Goal: Information Seeking & Learning: Learn about a topic

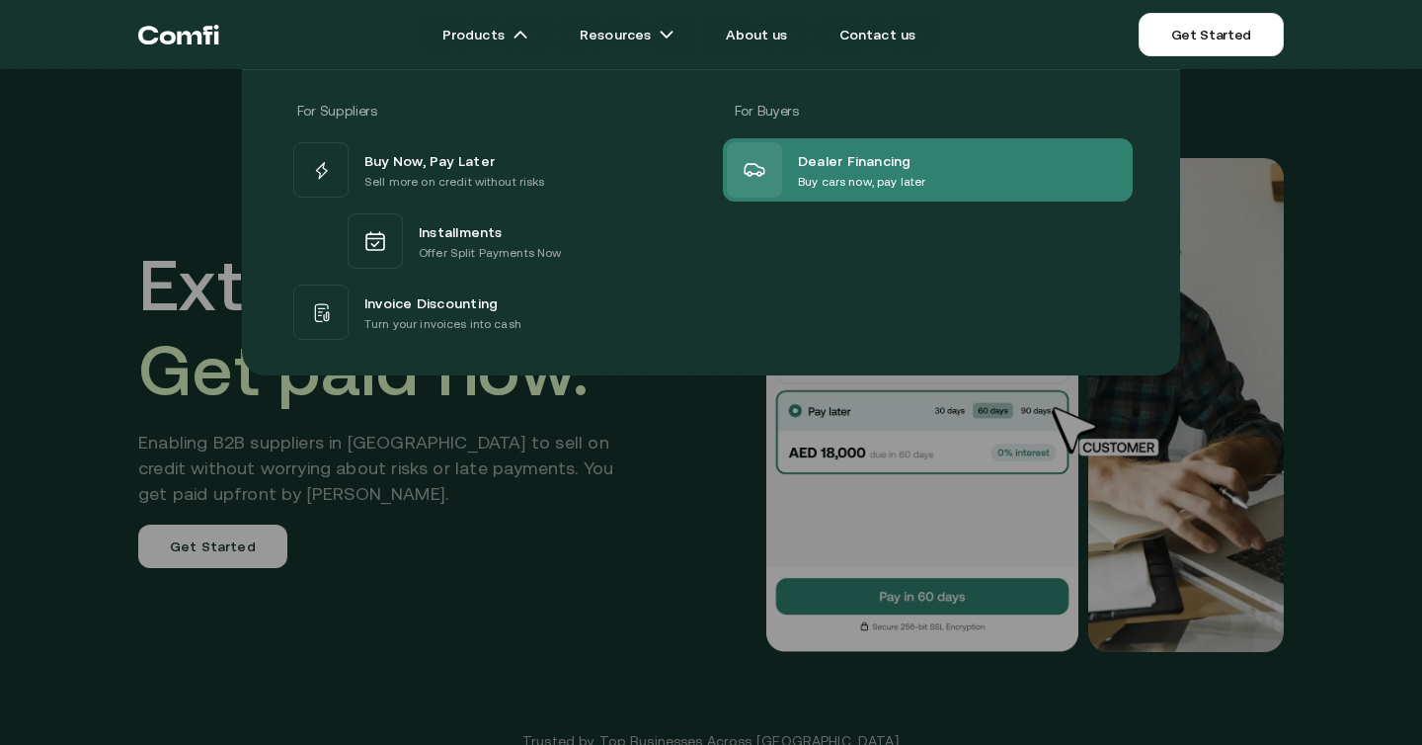
click at [791, 175] on div "Dealer Financing Buy cars now, pay later" at bounding box center [826, 169] width 198 height 55
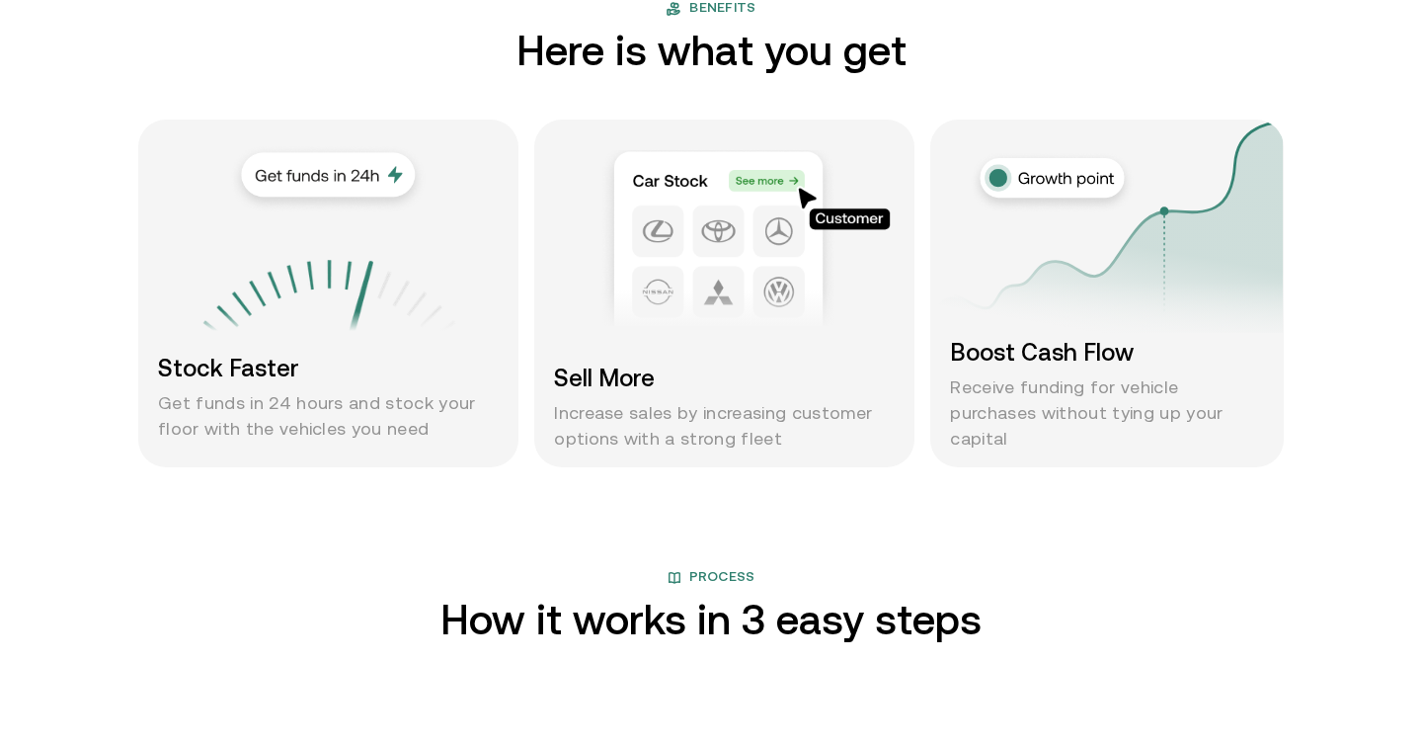
scroll to position [1547, 0]
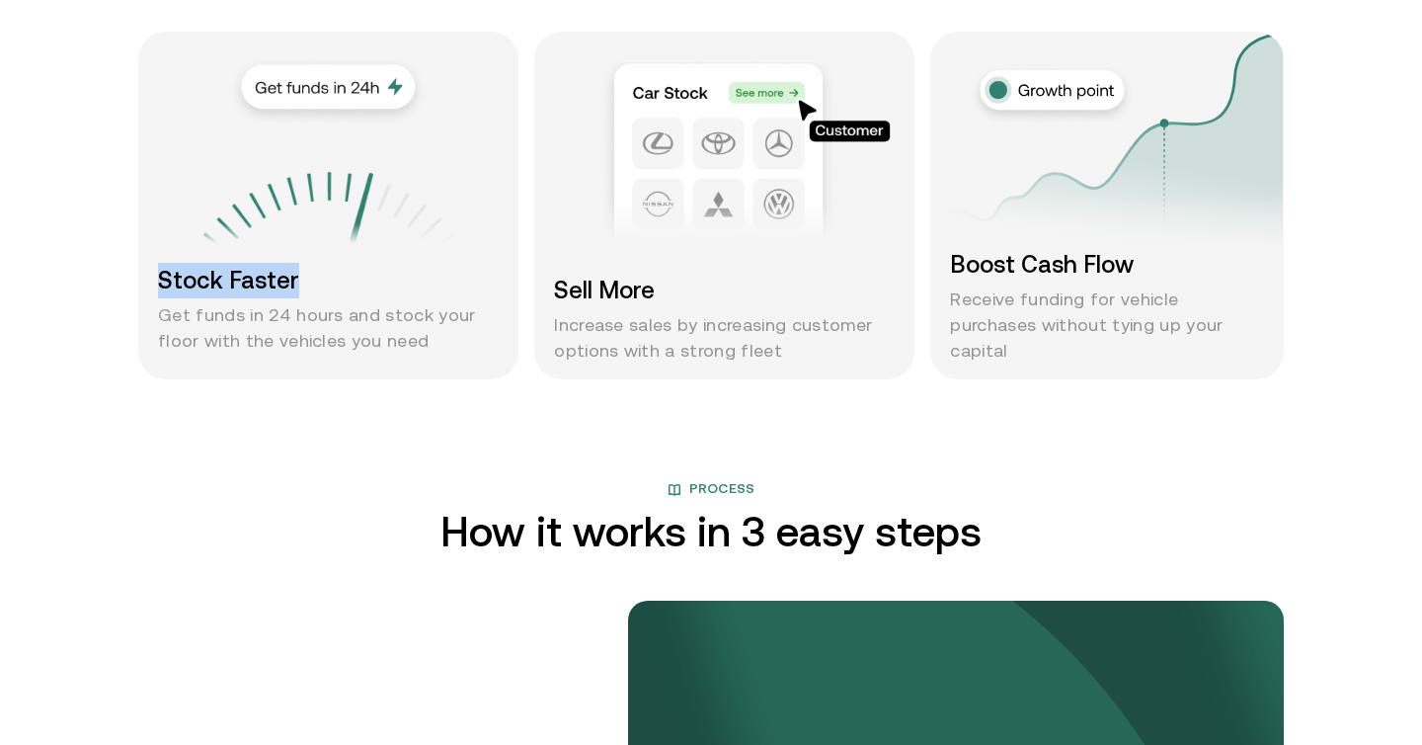
drag, startPoint x: 155, startPoint y: 277, endPoint x: 337, endPoint y: 296, distance: 182.7
click at [337, 296] on div "Stock Faster Get funds in 24 hours and stock your floor with the vehicles you n…" at bounding box center [328, 206] width 380 height 348
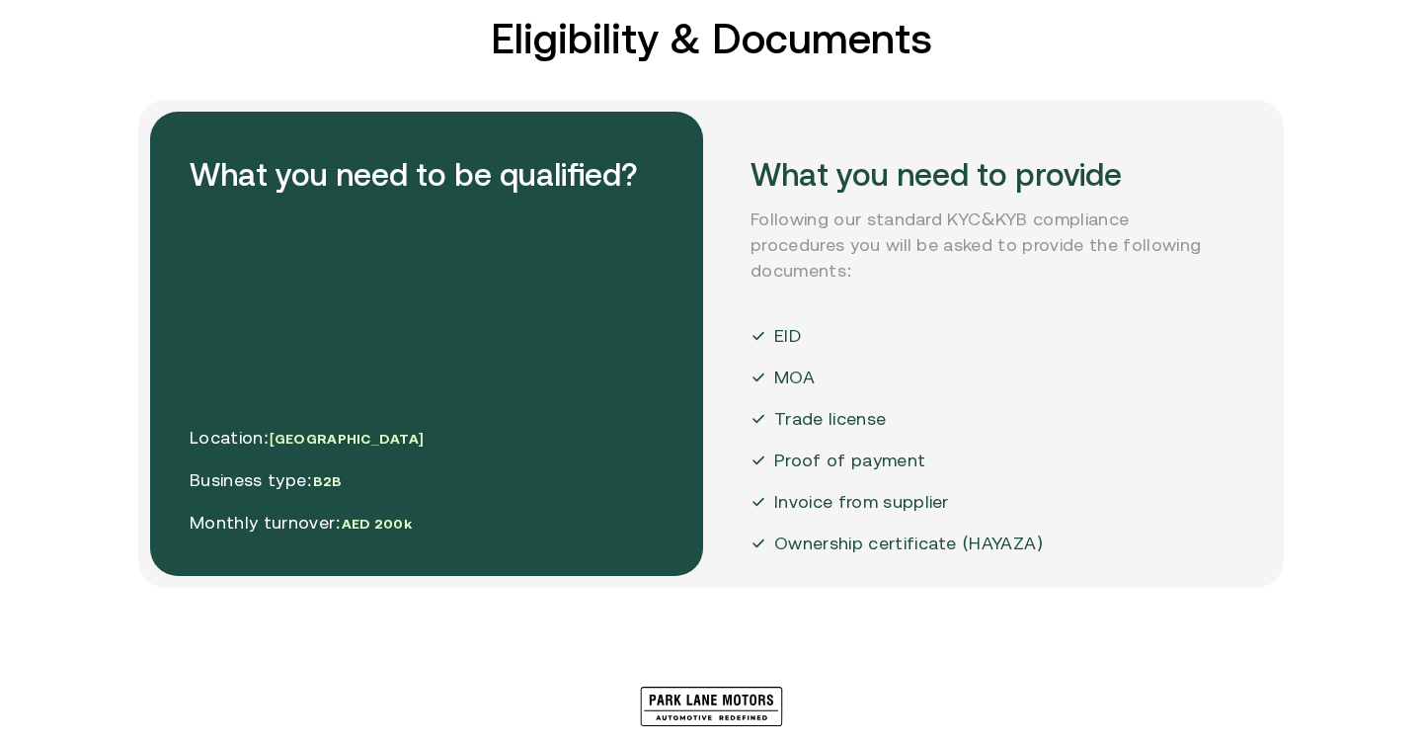
scroll to position [3529, 0]
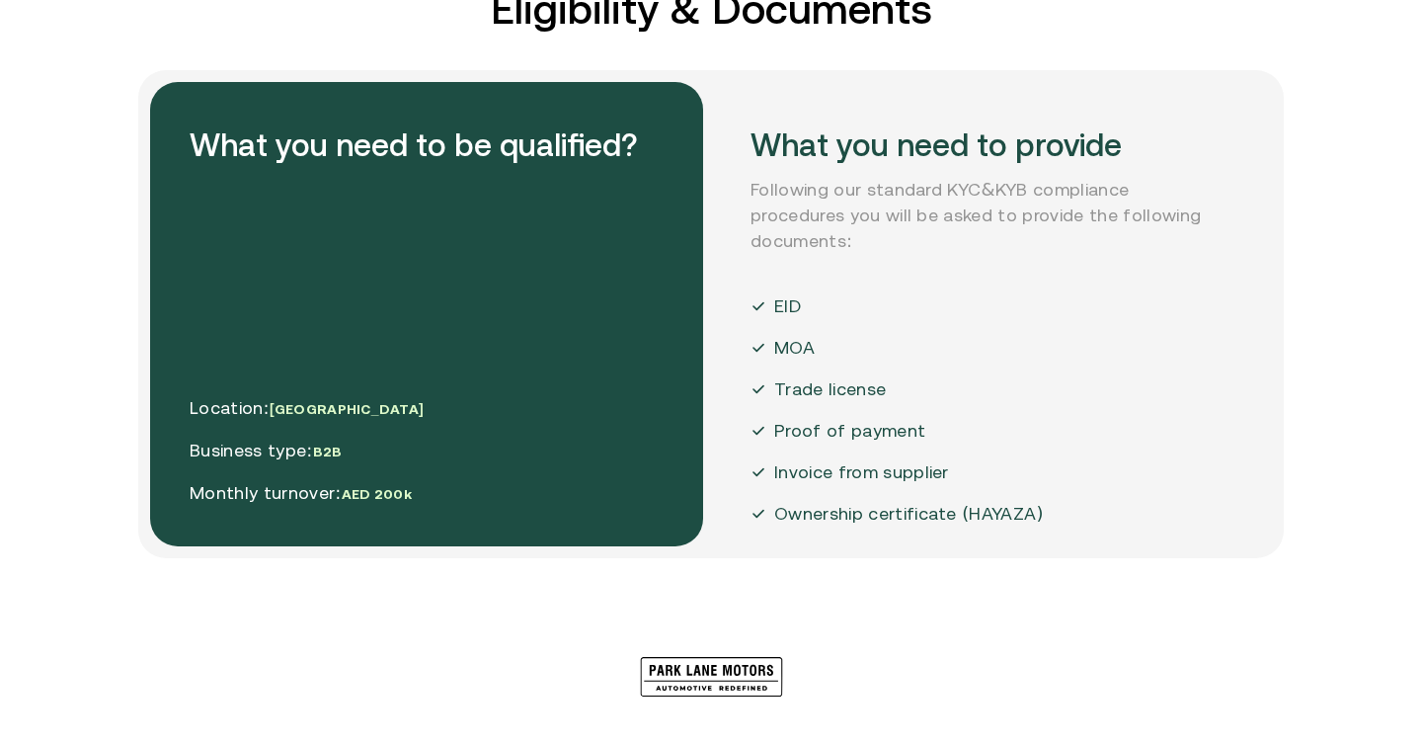
click at [857, 339] on div "MOA" at bounding box center [896, 348] width 293 height 26
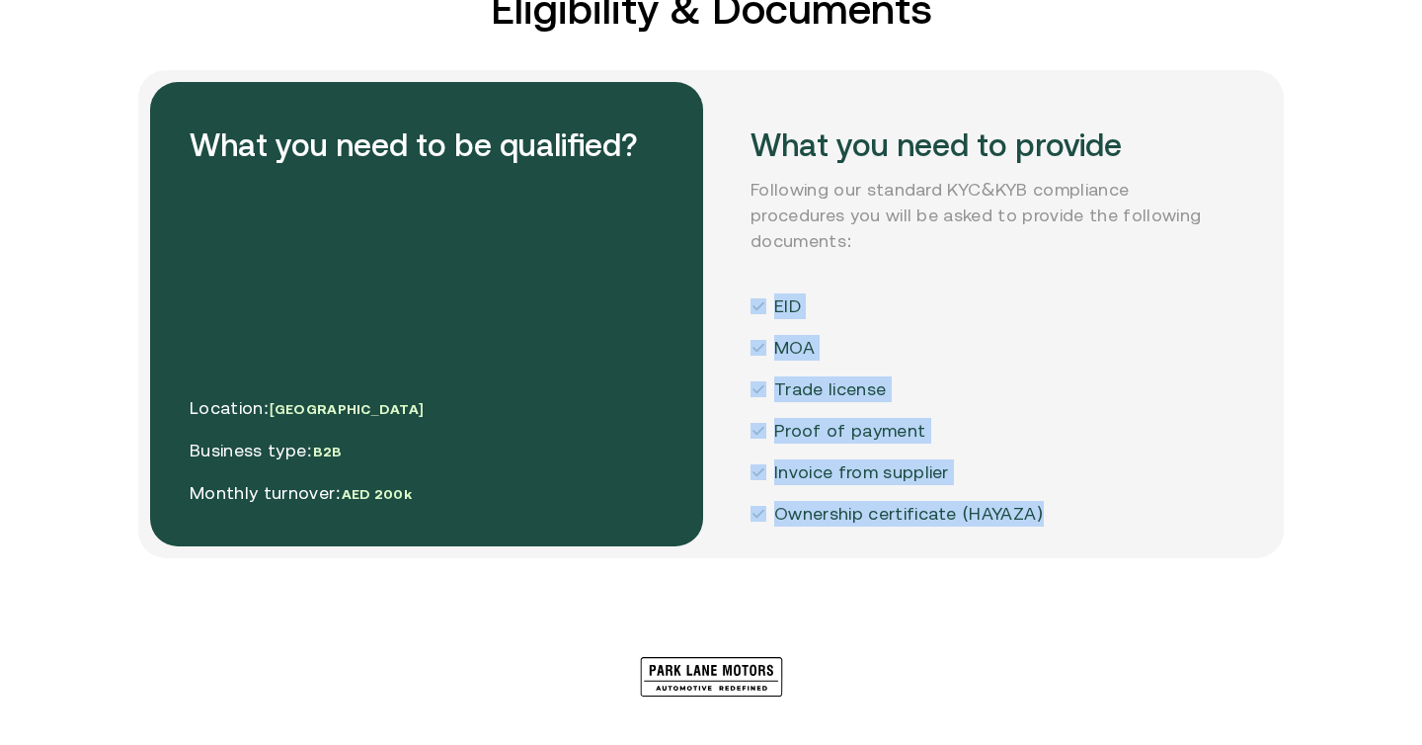
drag, startPoint x: 914, startPoint y: 422, endPoint x: 736, endPoint y: 265, distance: 237.9
click at [736, 265] on div "What you need to provide Following our standard KYC&KYB compliance procedures y…" at bounding box center [987, 314] width 553 height 464
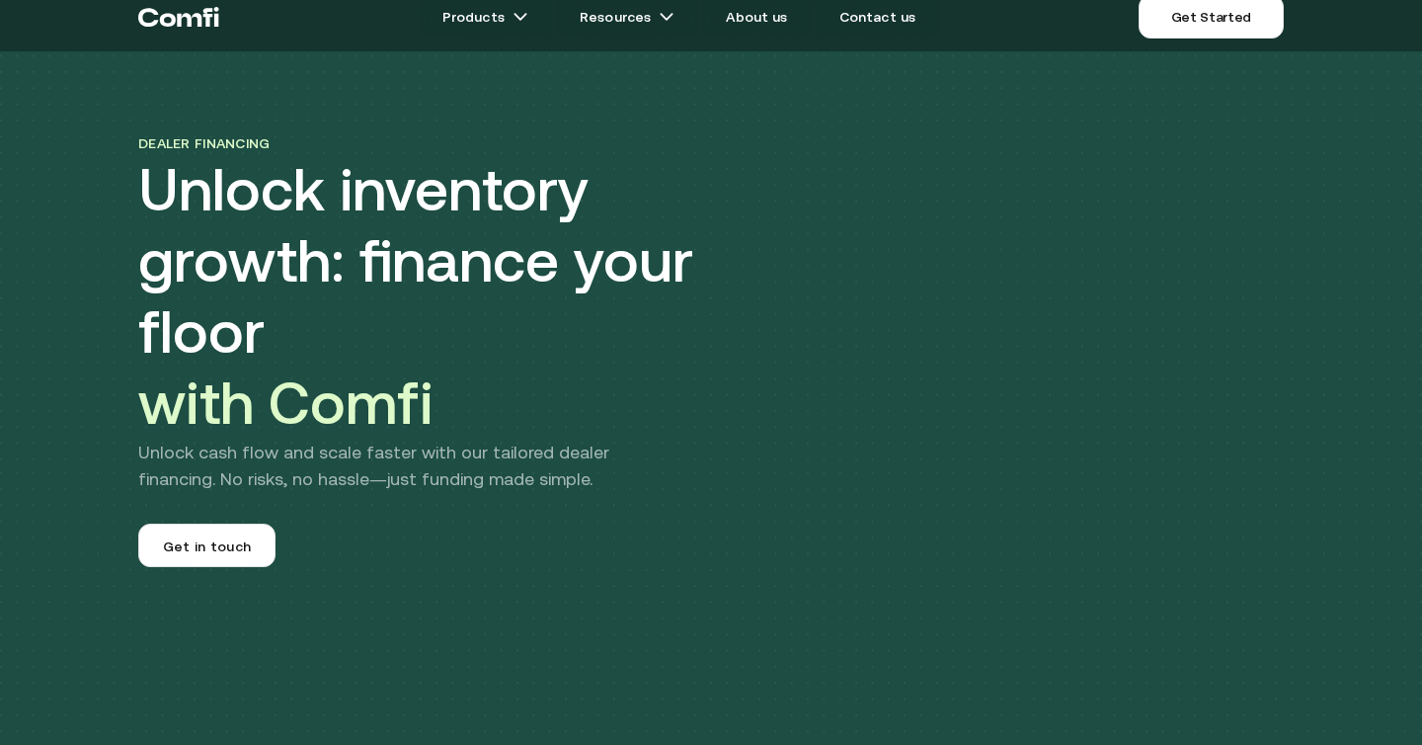
scroll to position [0, 0]
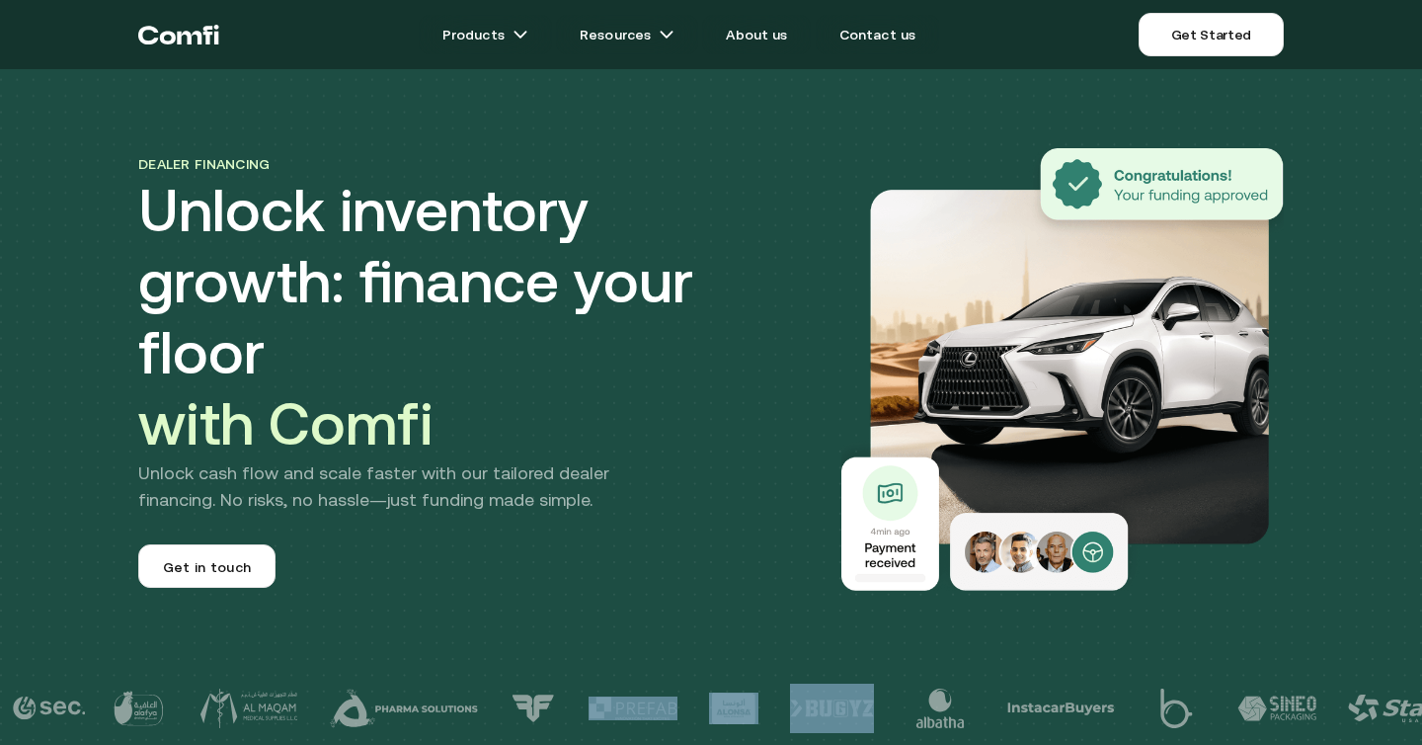
drag, startPoint x: 692, startPoint y: 705, endPoint x: 811, endPoint y: 705, distance: 118.5
click at [811, 705] on div at bounding box center [711, 708] width 1422 height 79
click at [811, 705] on img at bounding box center [832, 707] width 84 height 49
click at [811, 705] on div at bounding box center [848, 707] width 116 height 49
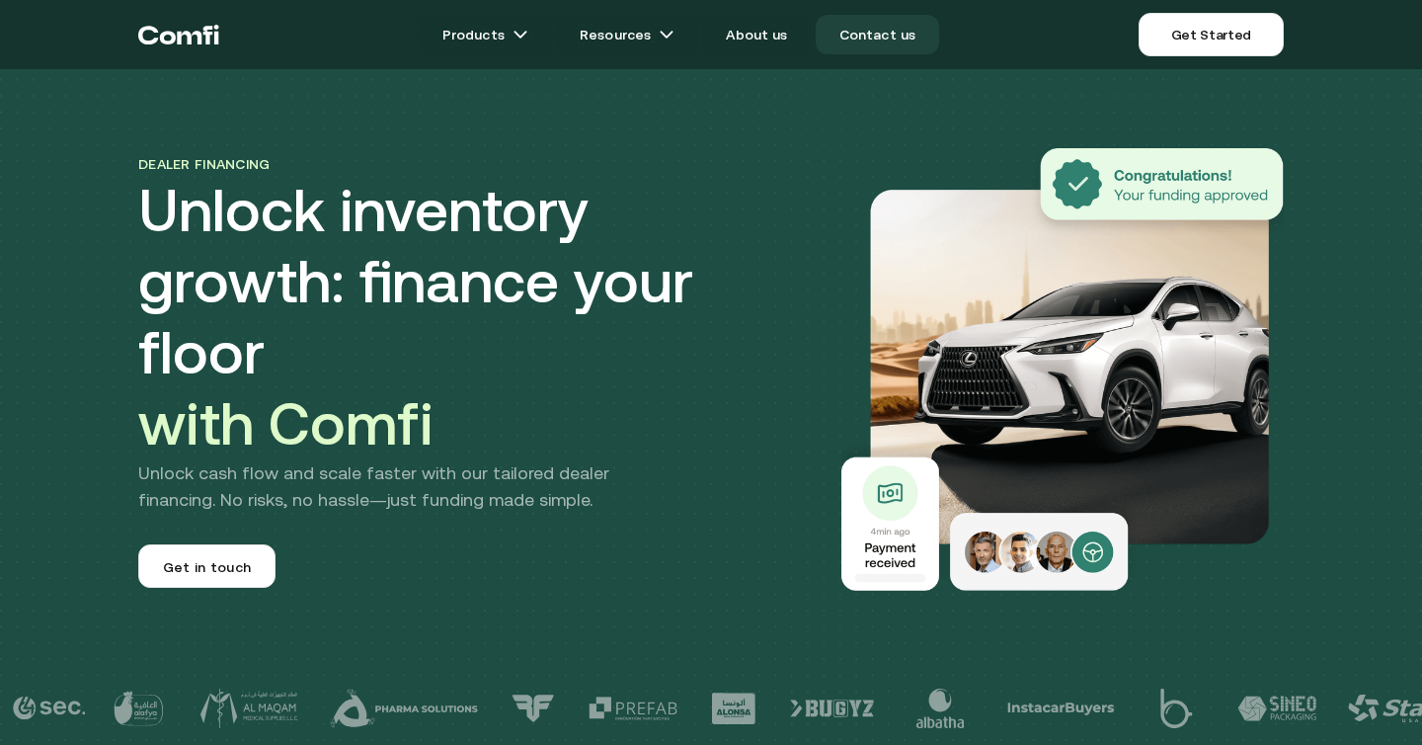
click at [887, 39] on link "Contact us" at bounding box center [878, 34] width 124 height 39
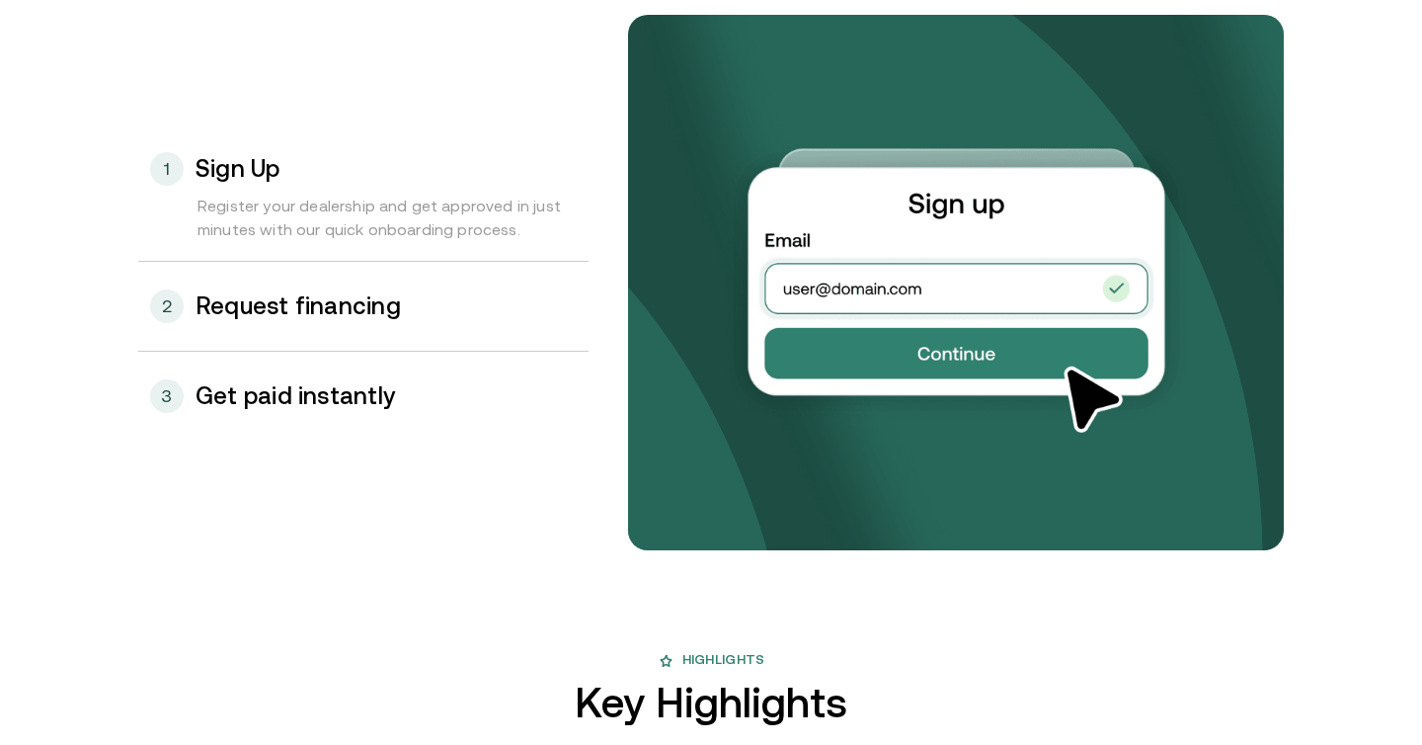
scroll to position [2170, 0]
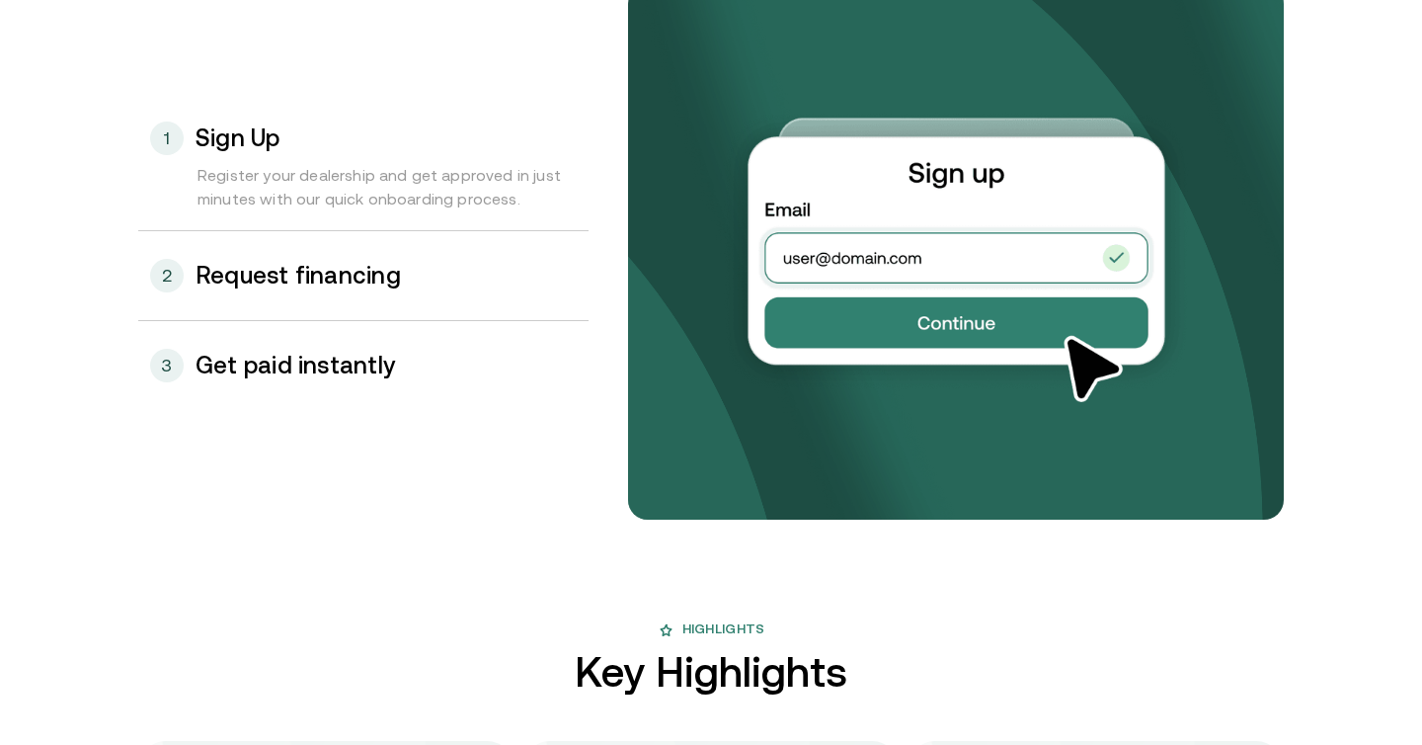
click at [390, 291] on div "2 Request financing" at bounding box center [363, 275] width 450 height 89
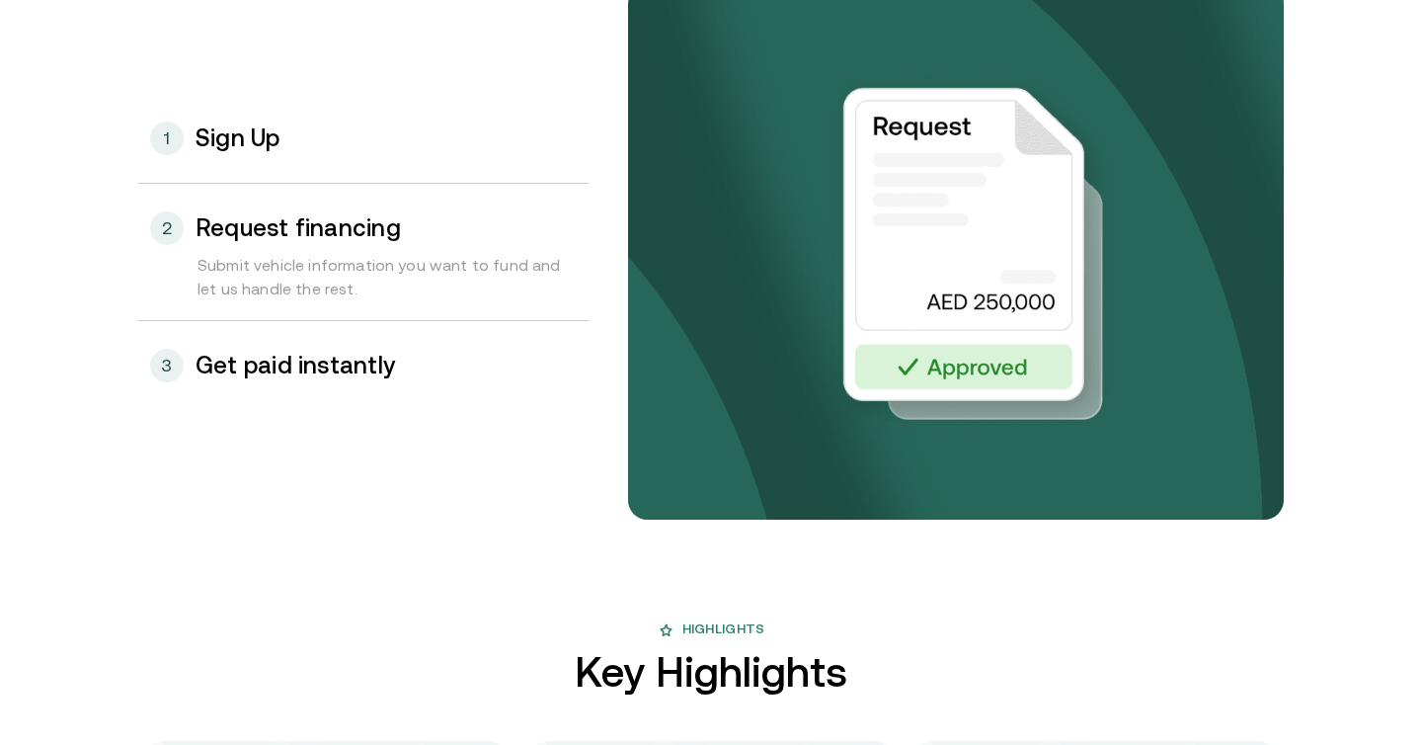
click at [354, 364] on h3 "Get paid instantly" at bounding box center [295, 366] width 199 height 26
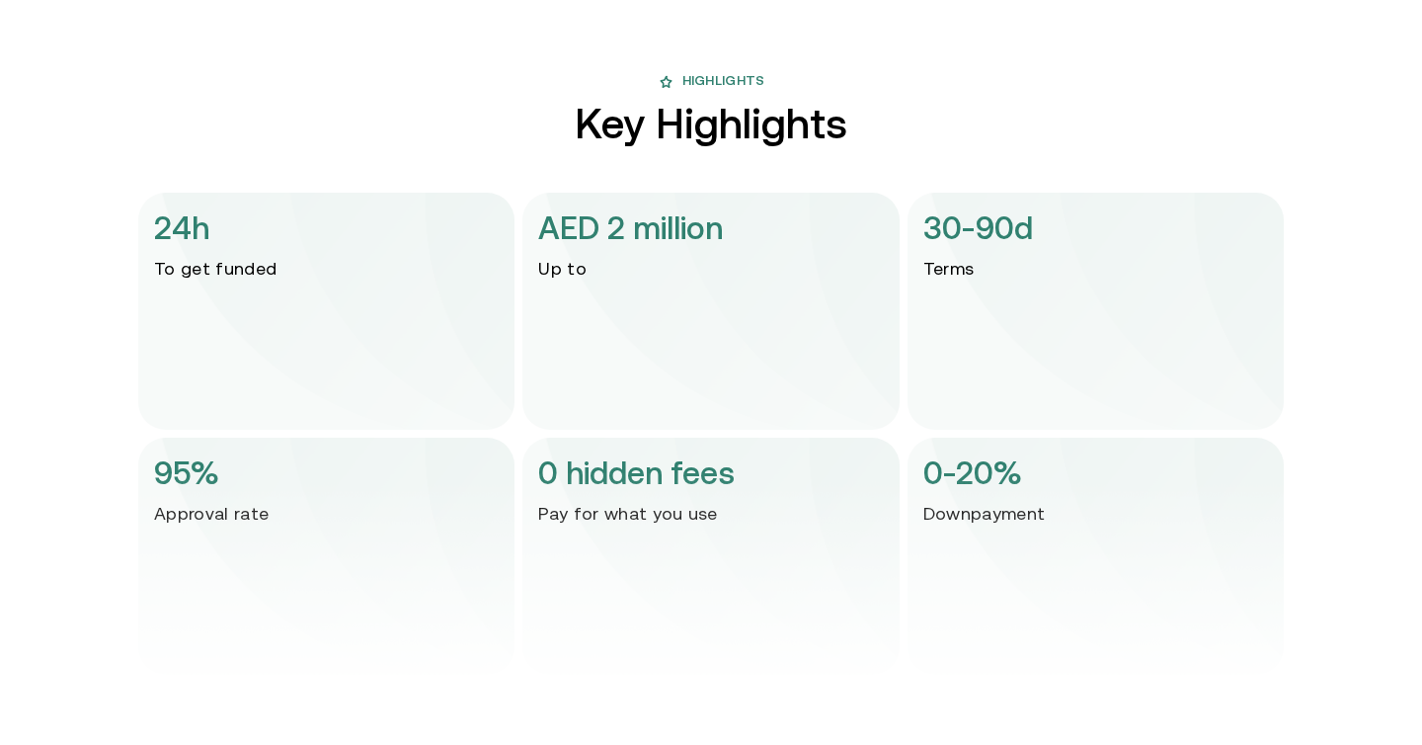
scroll to position [2725, 0]
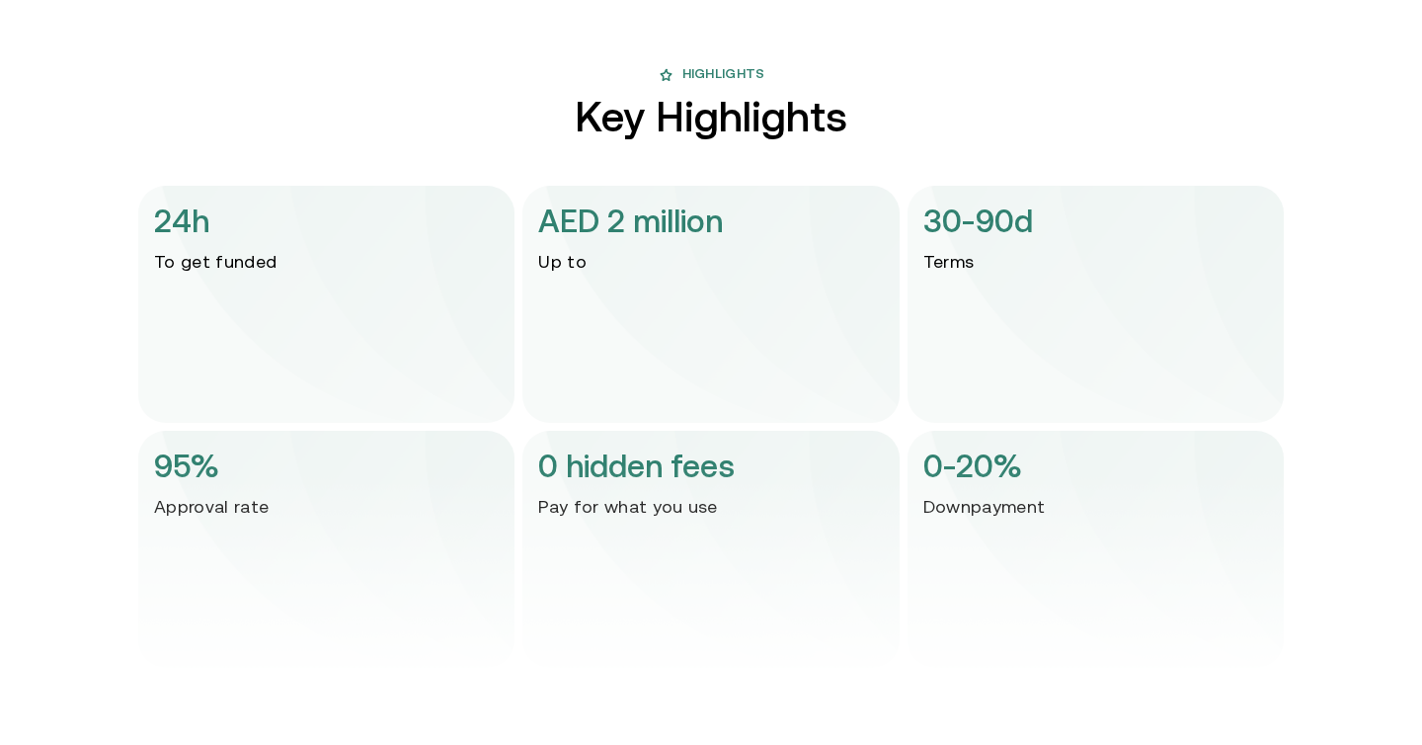
click at [206, 247] on div "24h To get funded" at bounding box center [326, 304] width 376 height 237
drag, startPoint x: 543, startPoint y: 230, endPoint x: 598, endPoint y: 264, distance: 64.7
click at [598, 264] on div "AED 2 million Up to" at bounding box center [710, 304] width 376 height 237
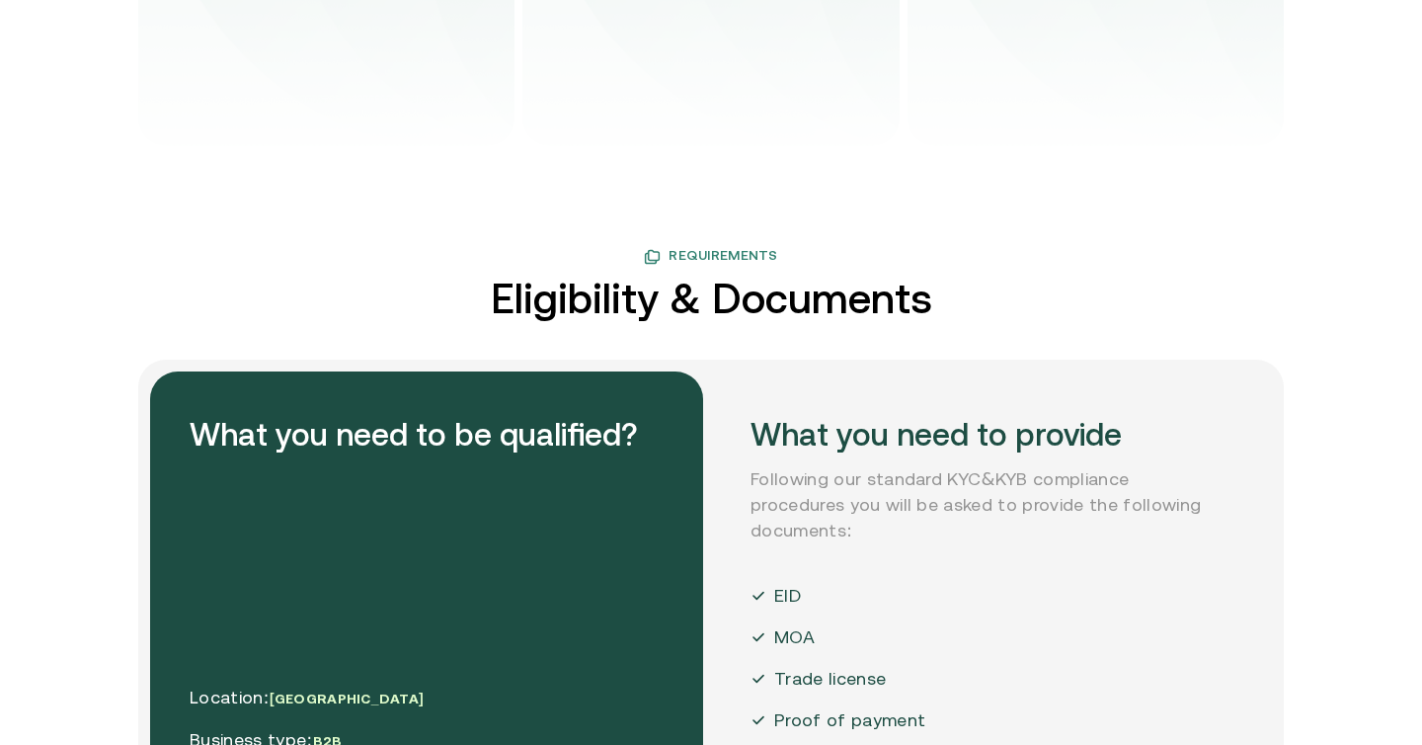
scroll to position [3380, 0]
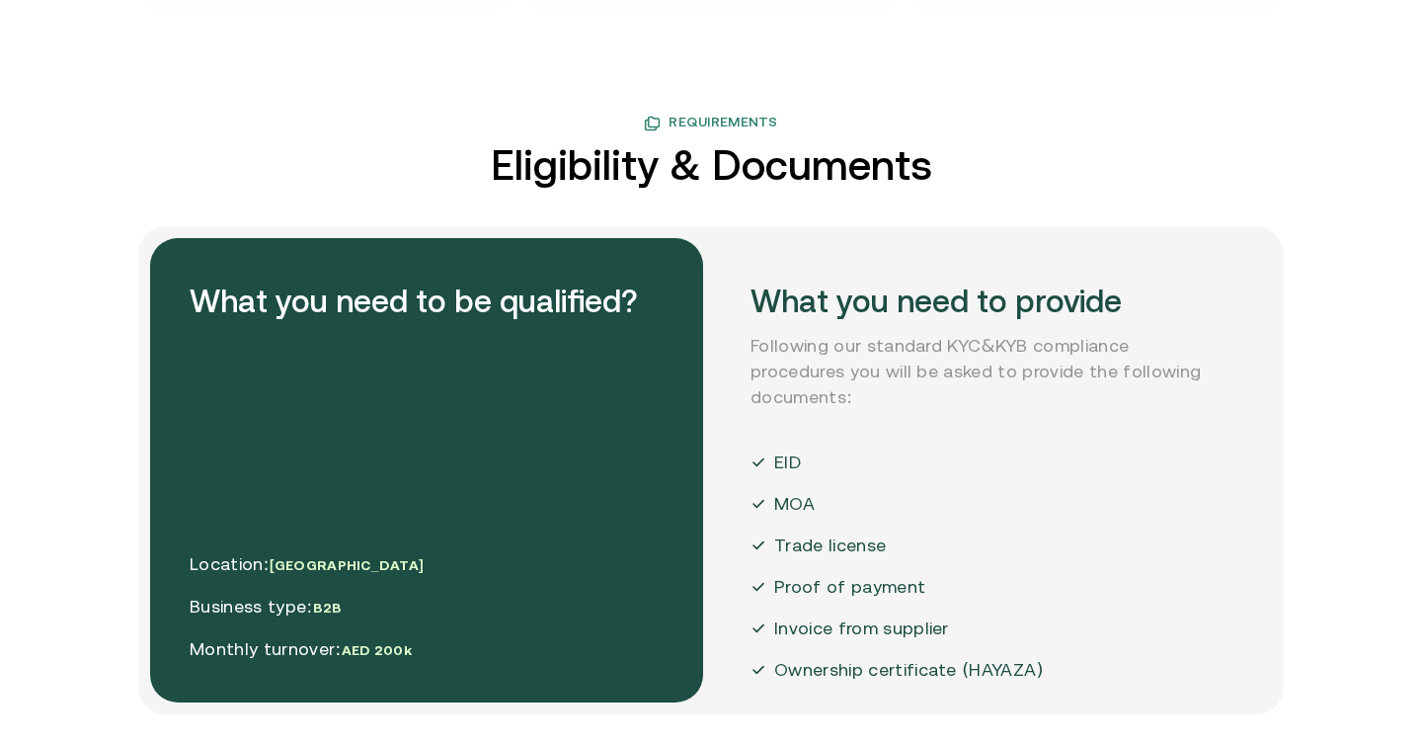
click at [754, 346] on p "Following our standard KYC&KYB compliance procedures you will be asked to provi…" at bounding box center [987, 371] width 474 height 77
